Goal: Check status: Check status

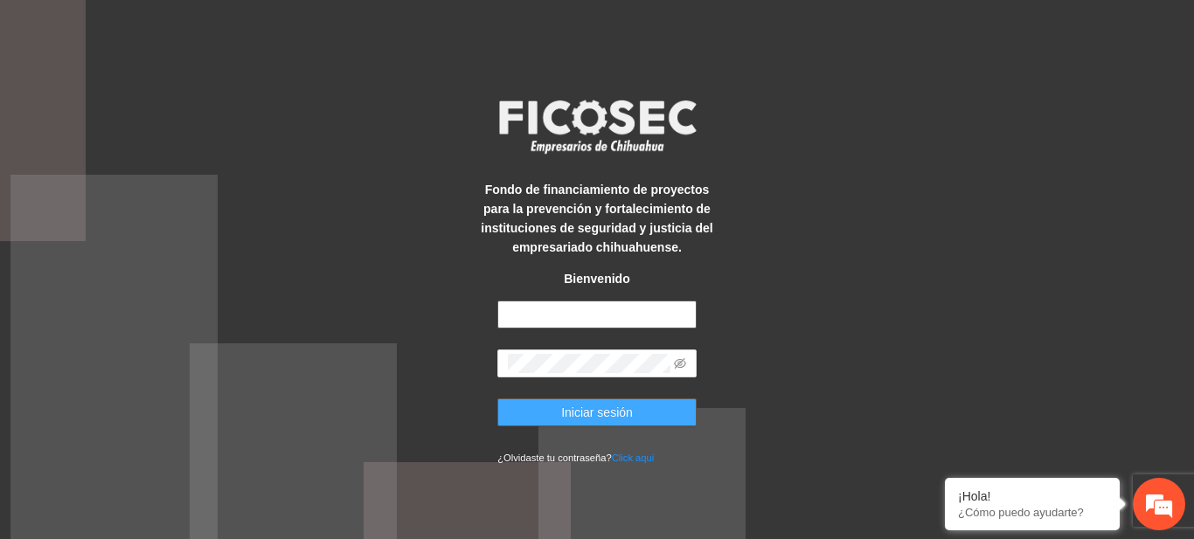
type input "**********"
click at [574, 417] on span "Iniciar sesión" at bounding box center [597, 412] width 72 height 19
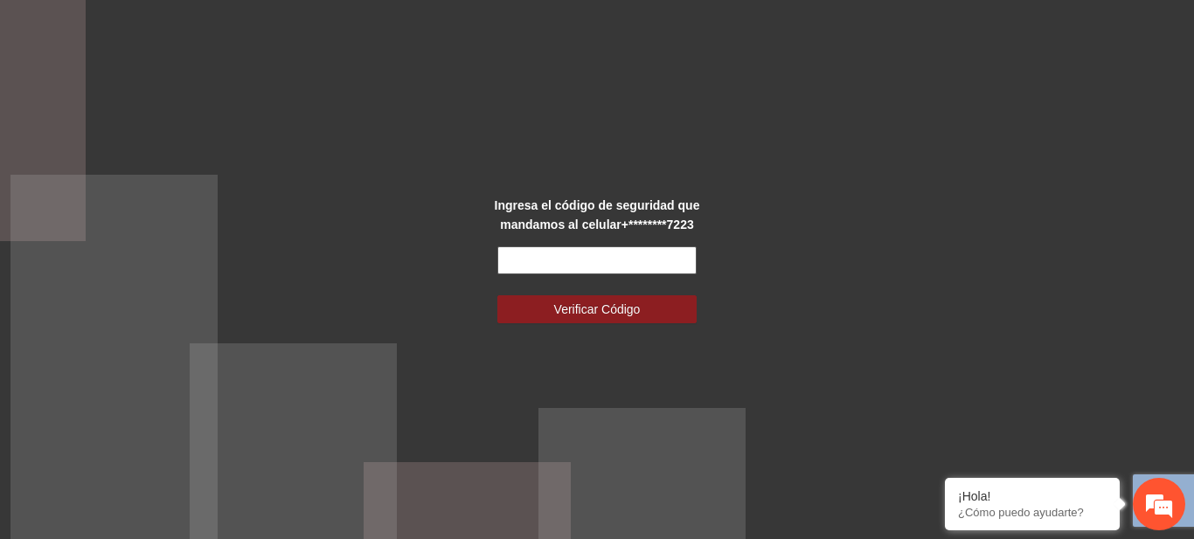
drag, startPoint x: 569, startPoint y: 274, endPoint x: 556, endPoint y: 265, distance: 16.3
click at [556, 265] on form "Verificar Código" at bounding box center [596, 284] width 199 height 77
click at [556, 265] on input "text" at bounding box center [596, 260] width 199 height 28
type input "******"
click at [497, 295] on button "Verificar Código" at bounding box center [596, 309] width 199 height 28
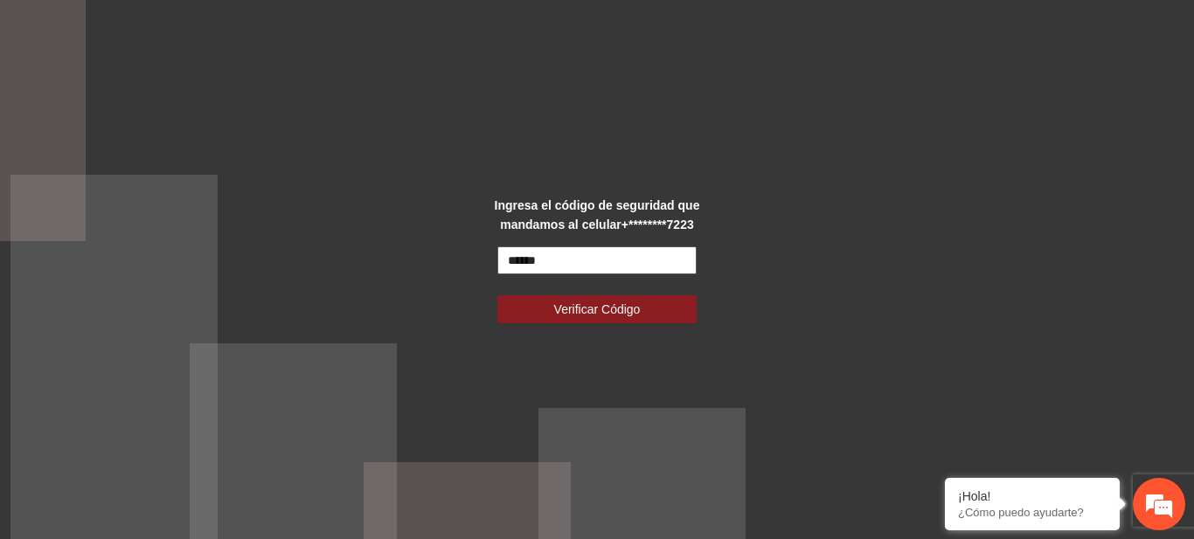
click at [497, 295] on button "Verificar Código" at bounding box center [596, 309] width 199 height 28
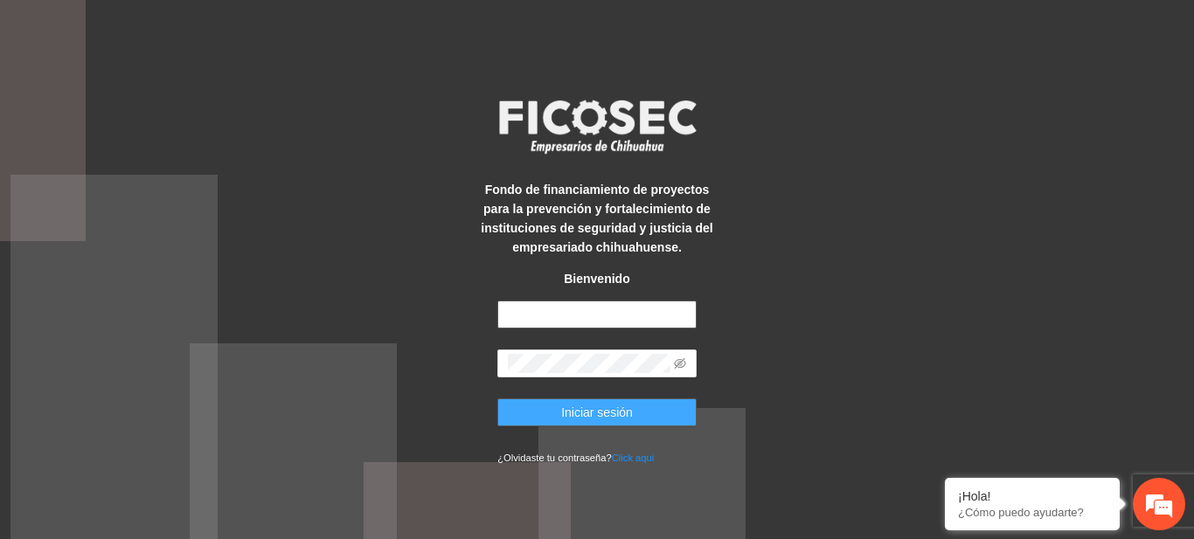
type input "**********"
click at [556, 420] on button "Iniciar sesión" at bounding box center [596, 413] width 199 height 28
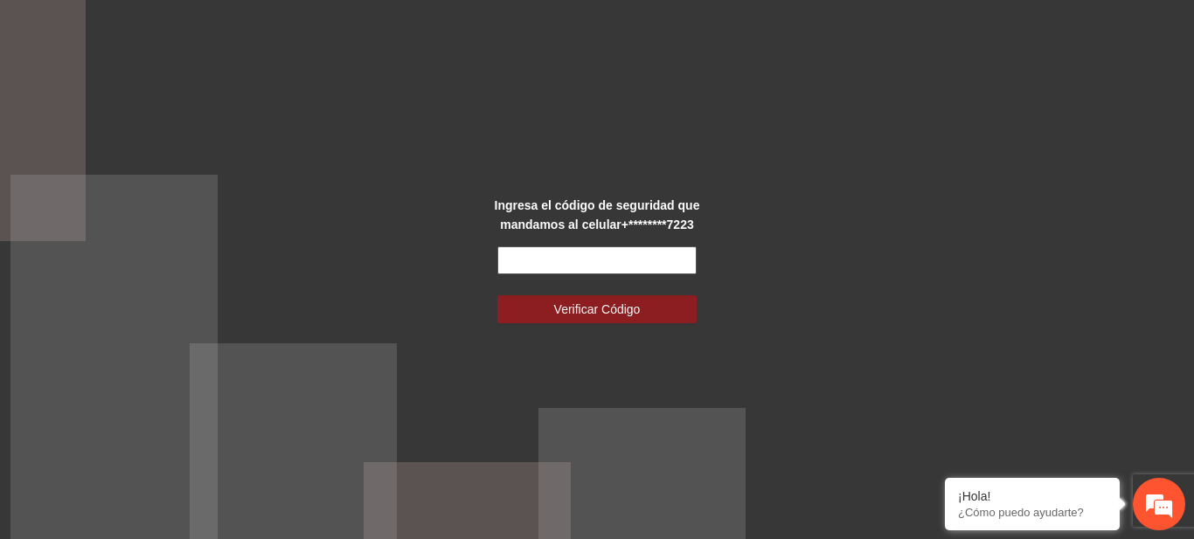
click at [625, 249] on input "text" at bounding box center [596, 260] width 199 height 28
type input "******"
click at [497, 295] on button "Verificar Código" at bounding box center [596, 309] width 199 height 28
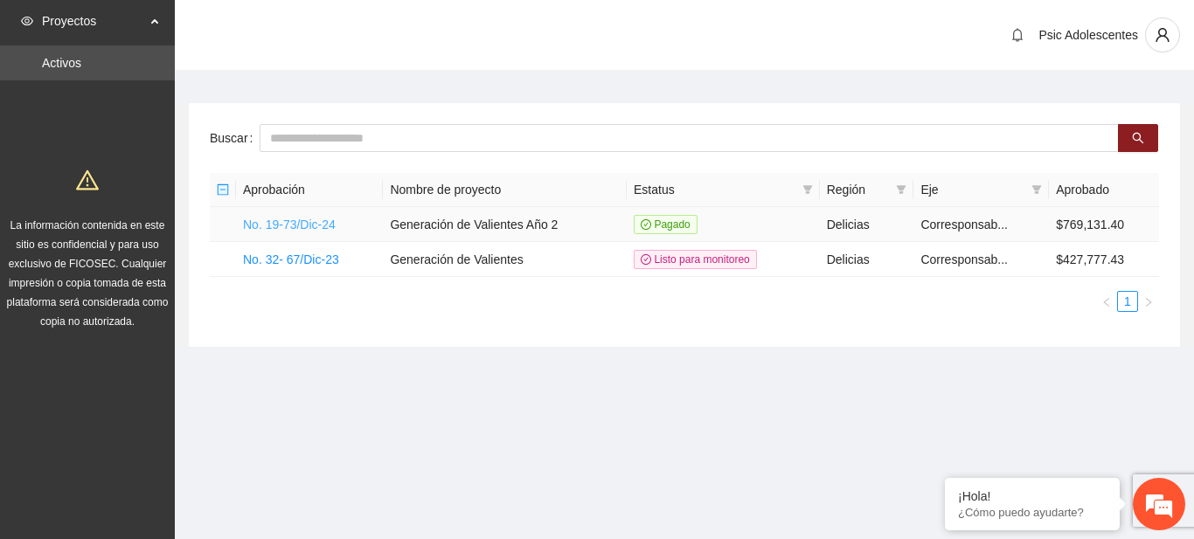
click at [308, 221] on link "No. 19-73/Dic-24" at bounding box center [289, 225] width 93 height 14
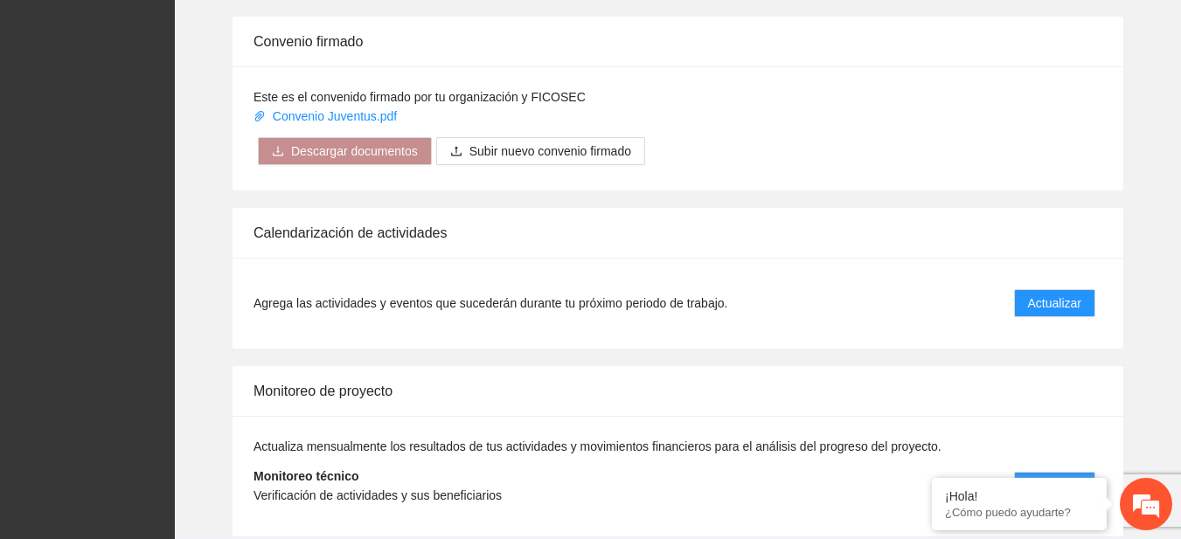
scroll to position [1423, 0]
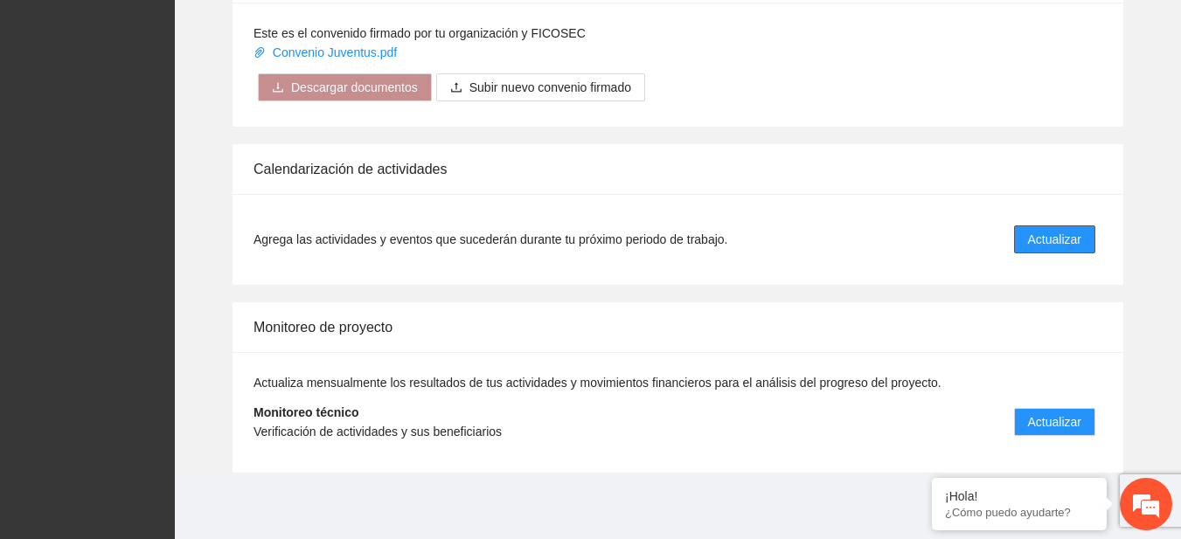
click at [1017, 243] on button "Actualizar" at bounding box center [1054, 239] width 81 height 28
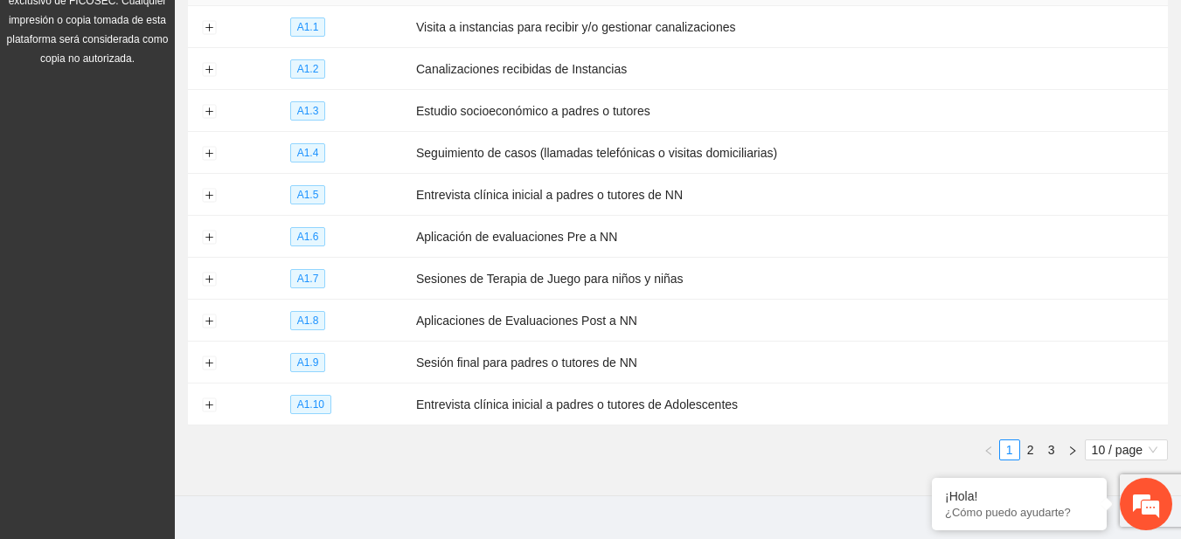
scroll to position [266, 0]
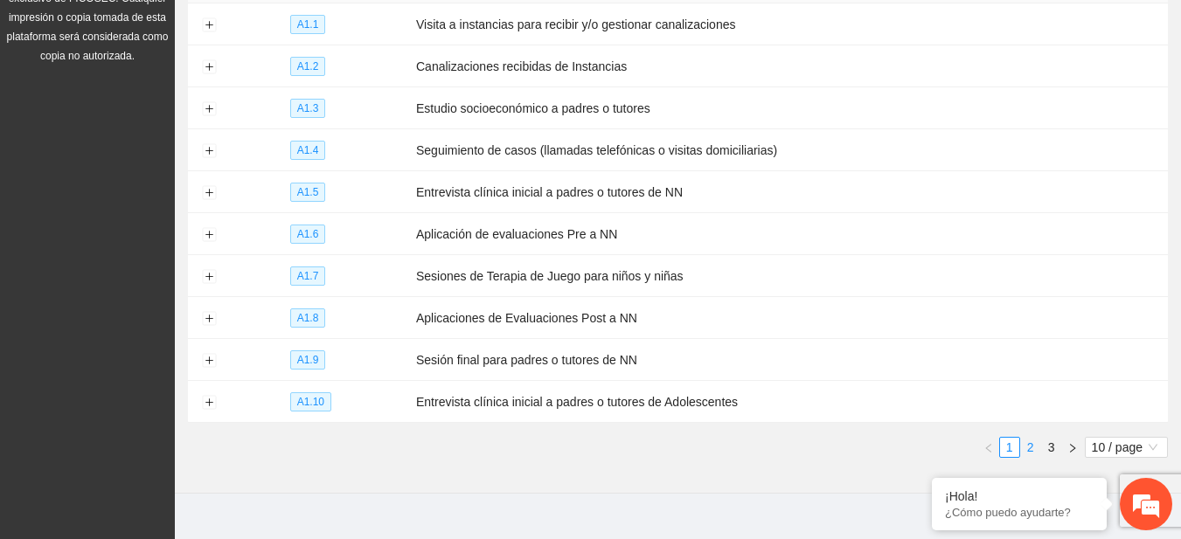
click at [1027, 439] on link "2" at bounding box center [1030, 447] width 19 height 19
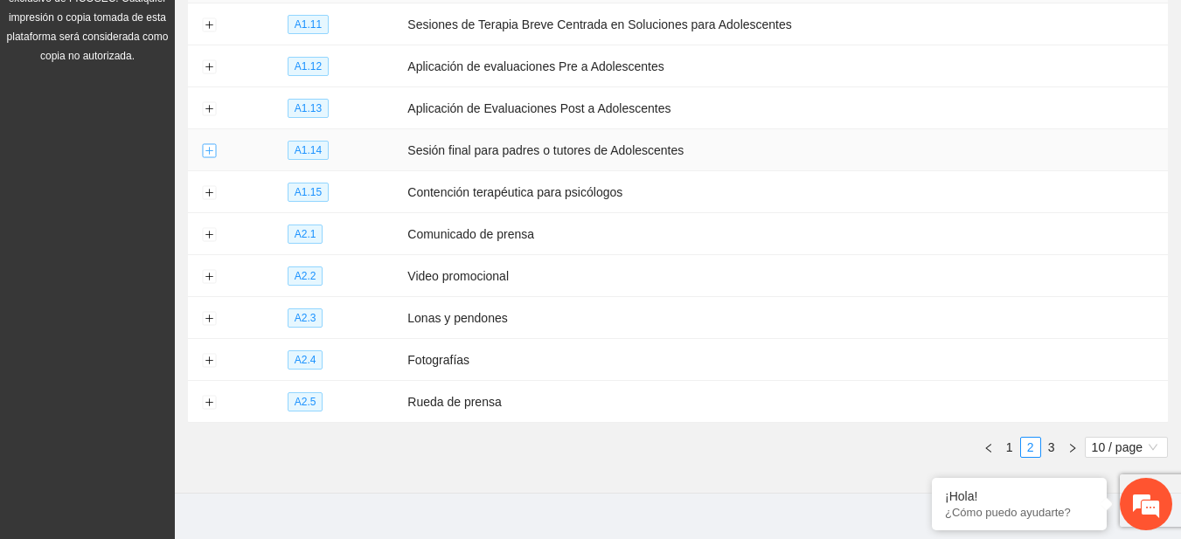
click at [206, 146] on button "Expand row" at bounding box center [209, 151] width 14 height 14
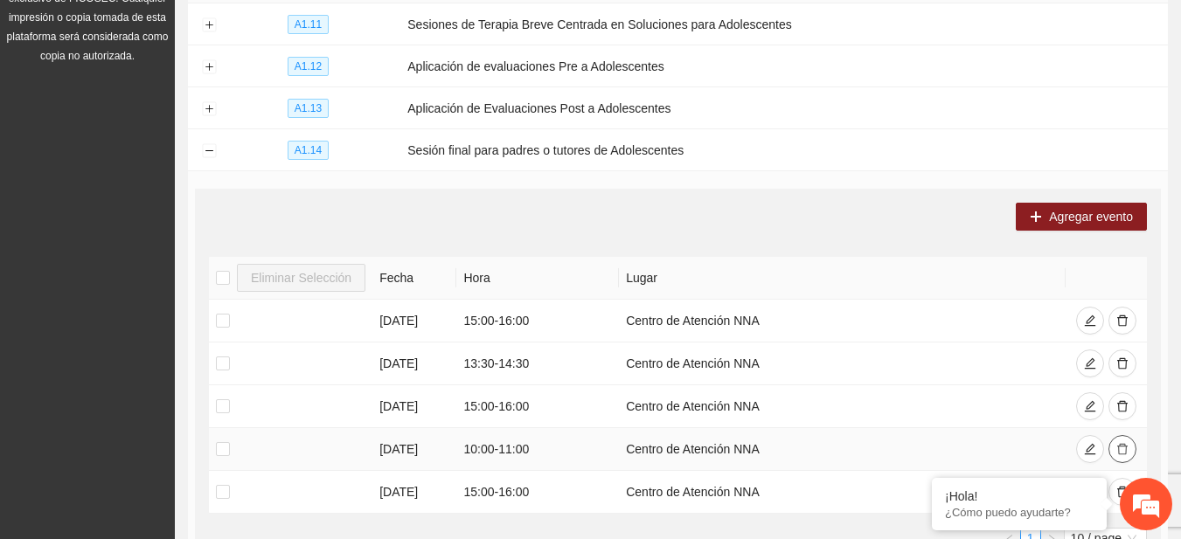
click at [1121, 445] on icon "delete" at bounding box center [1122, 449] width 12 height 12
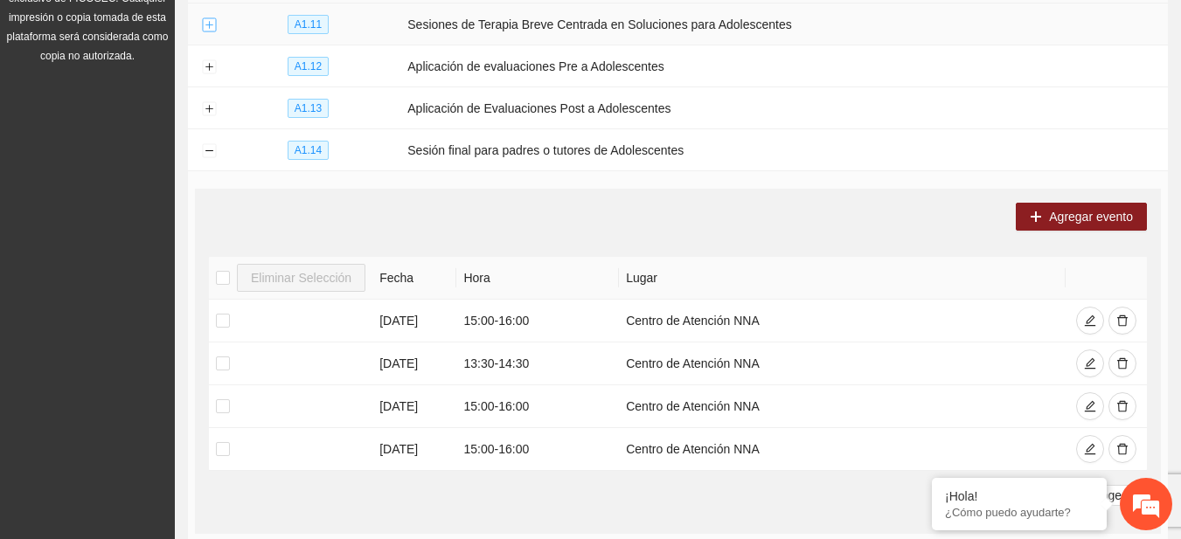
click at [210, 22] on button "Expand row" at bounding box center [209, 25] width 14 height 14
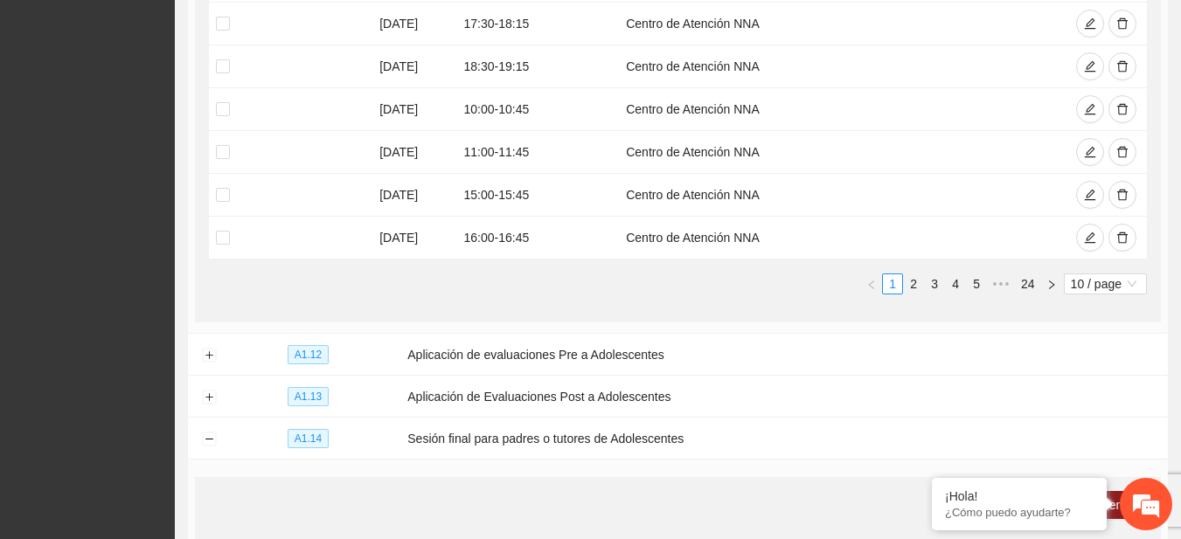
scroll to position [779, 0]
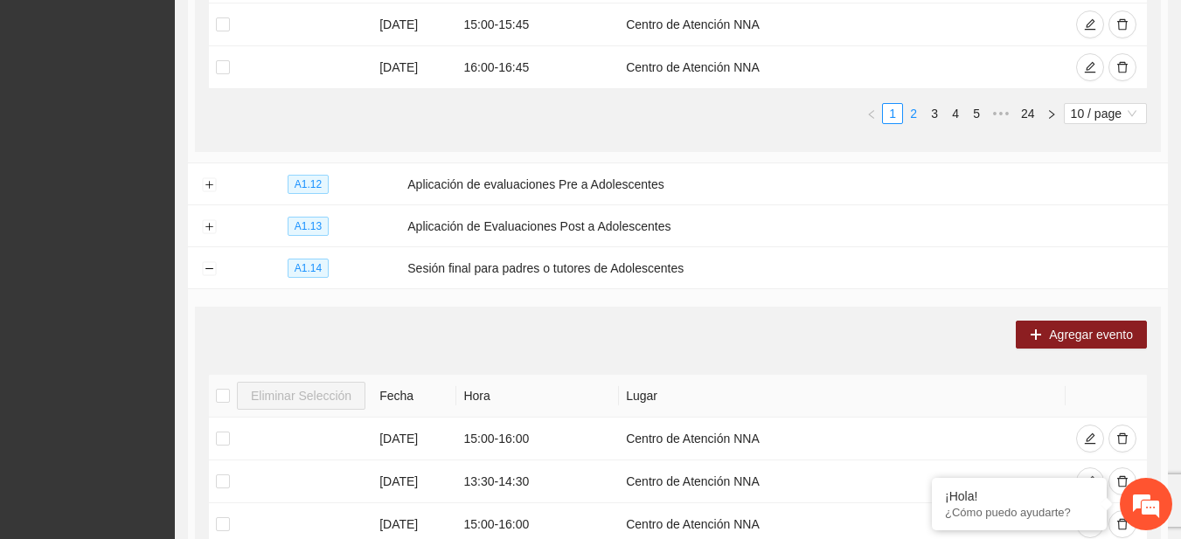
click at [908, 112] on link "2" at bounding box center [913, 113] width 19 height 19
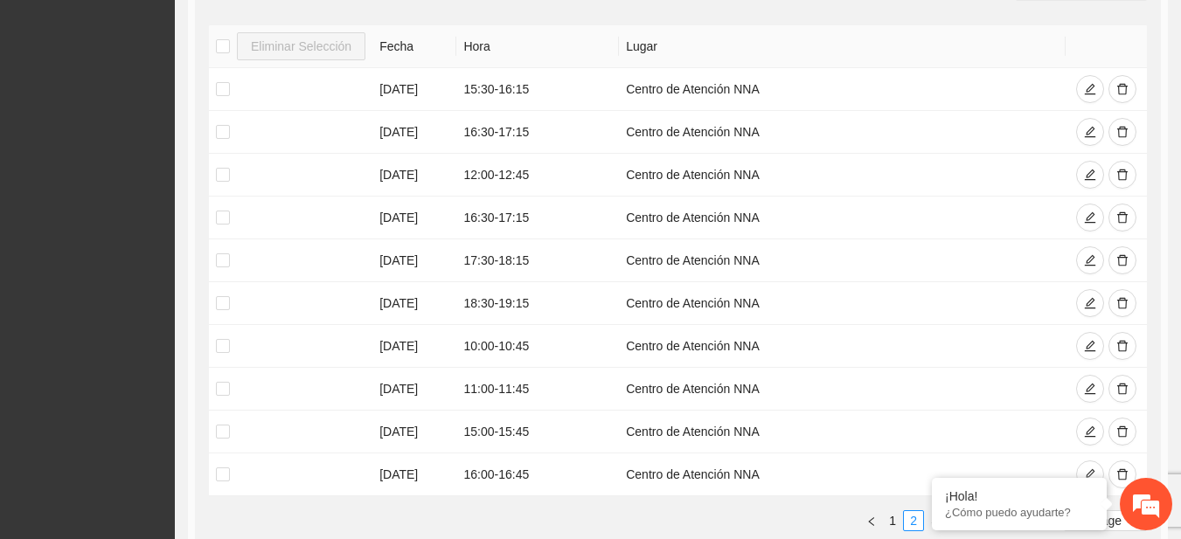
scroll to position [0, 0]
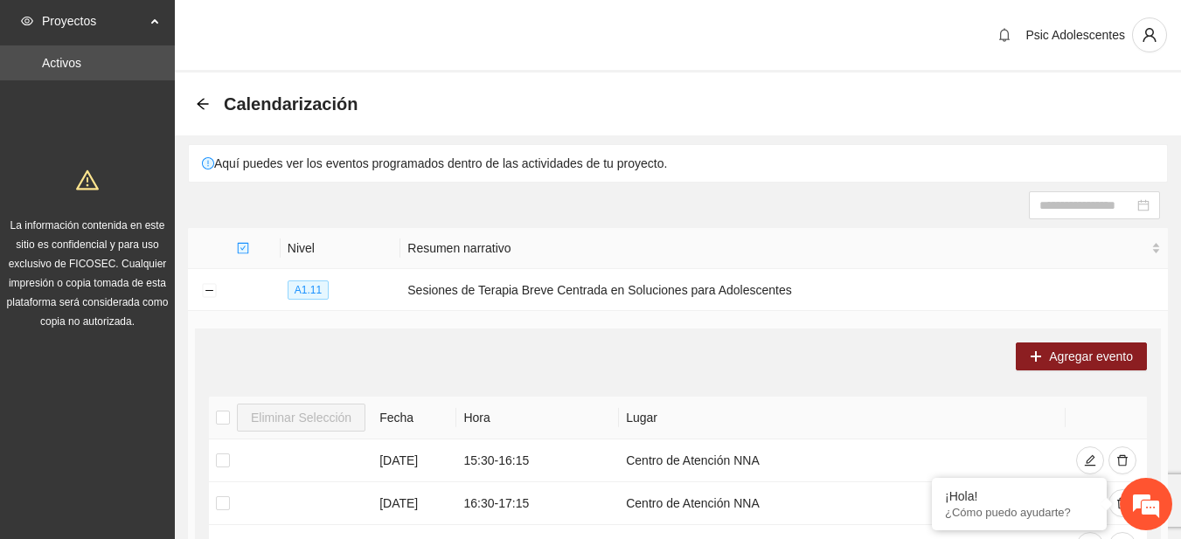
click at [198, 112] on div "Calendarización" at bounding box center [282, 104] width 172 height 28
click at [207, 98] on icon "arrow-left" at bounding box center [203, 104] width 14 height 14
